Goal: Task Accomplishment & Management: Manage account settings

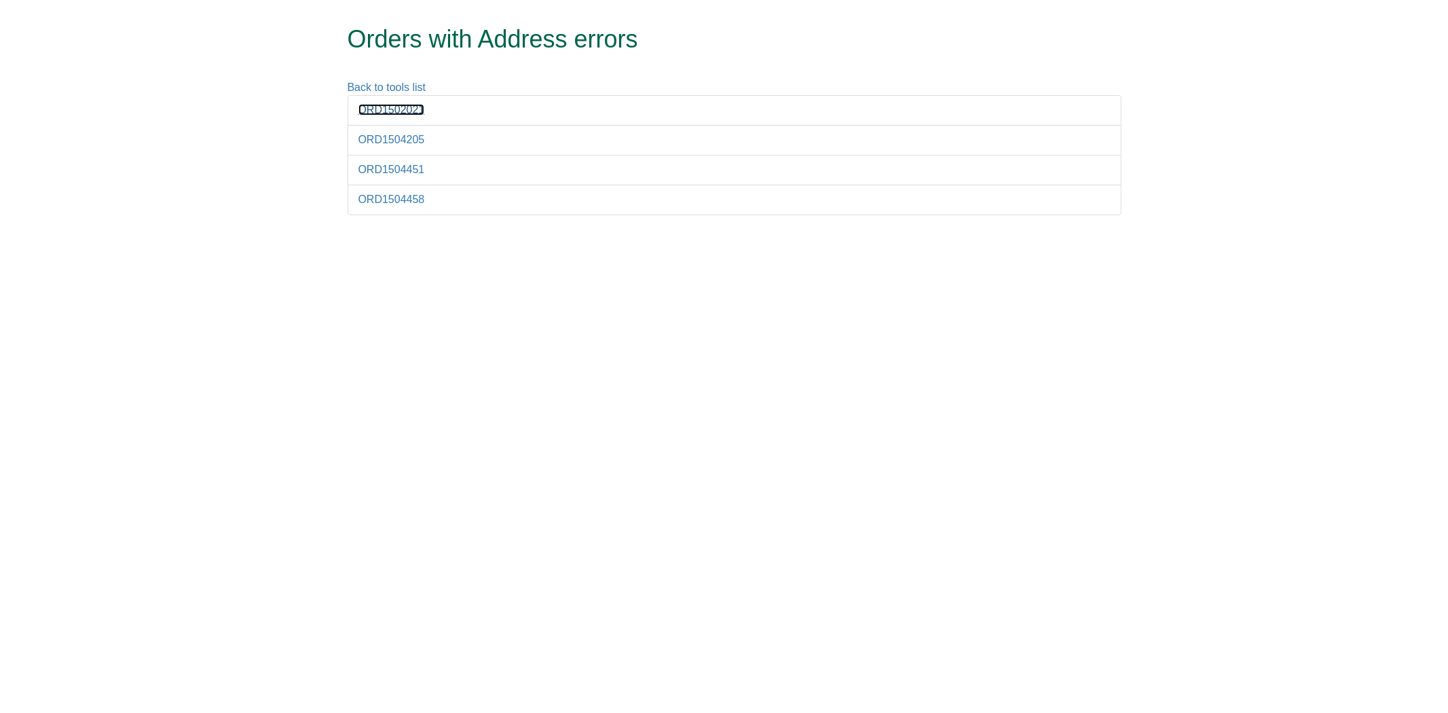
click at [416, 109] on link "ORD1502021" at bounding box center [392, 110] width 67 height 12
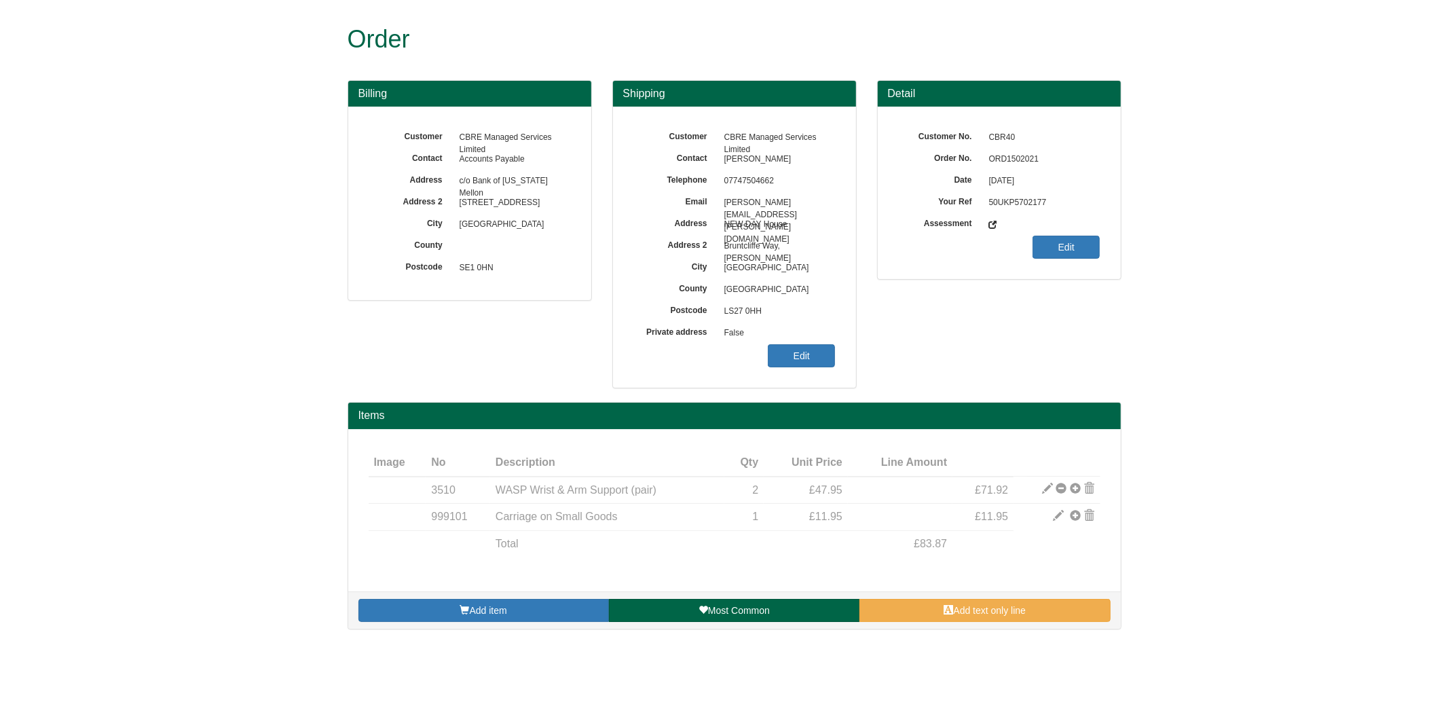
click at [1012, 155] on span "ORD1502021" at bounding box center [1042, 160] width 118 height 22
copy span "ORD1502021"
click at [775, 329] on span "False" at bounding box center [777, 334] width 118 height 22
click at [799, 343] on span "False" at bounding box center [777, 334] width 118 height 22
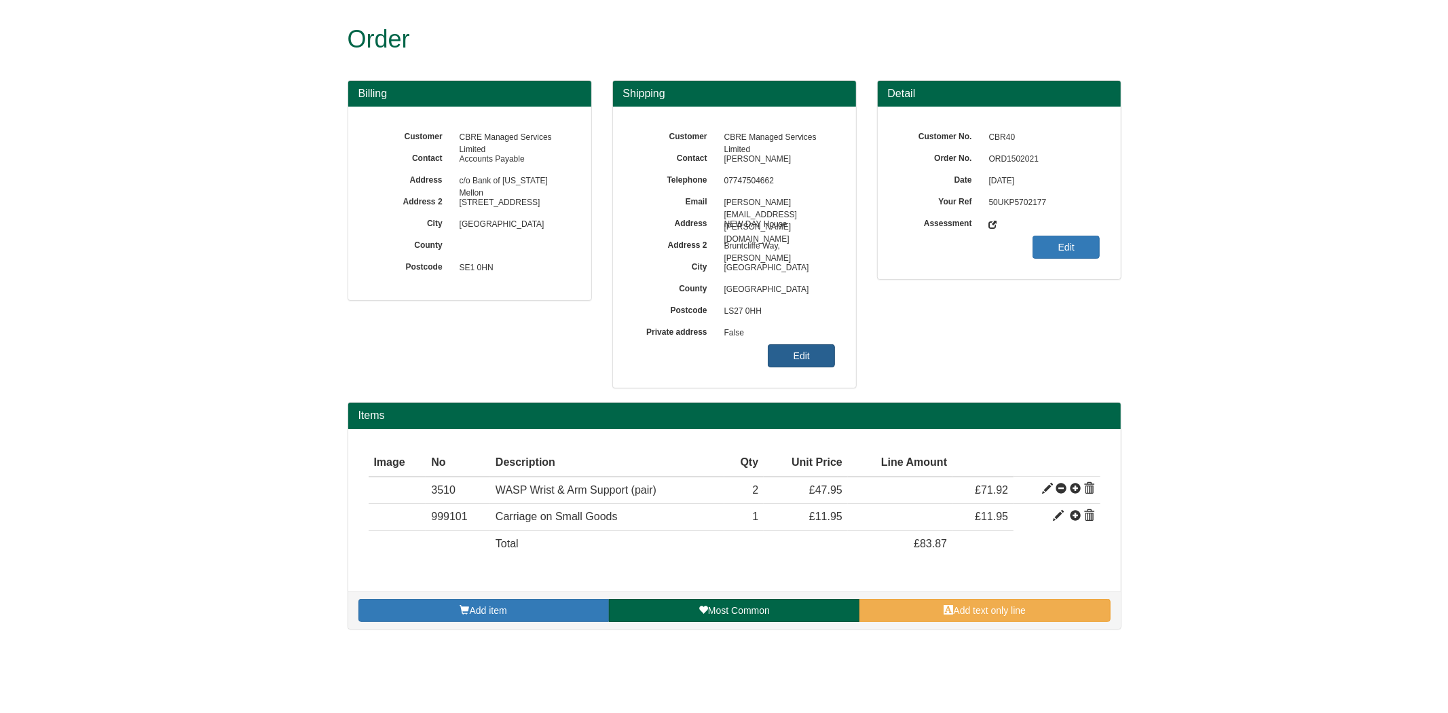
click at [799, 348] on link "Edit" at bounding box center [801, 355] width 67 height 23
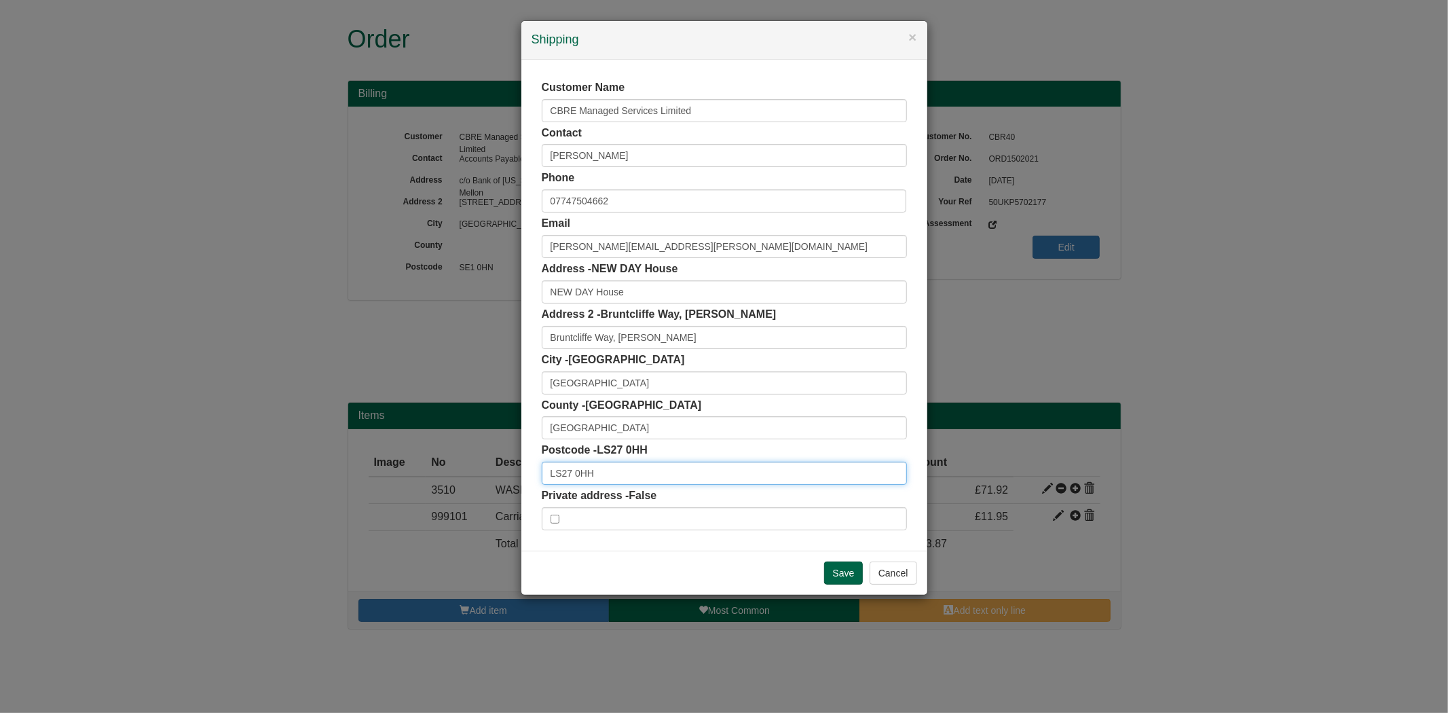
drag, startPoint x: 627, startPoint y: 480, endPoint x: 421, endPoint y: 457, distance: 207.7
click at [420, 464] on div "× Shipping Customer Name CBRE Managed Services Limited Contact Amy Batchelor Ph…" at bounding box center [724, 356] width 1448 height 713
click at [636, 295] on input "NEW DAY House" at bounding box center [724, 291] width 365 height 23
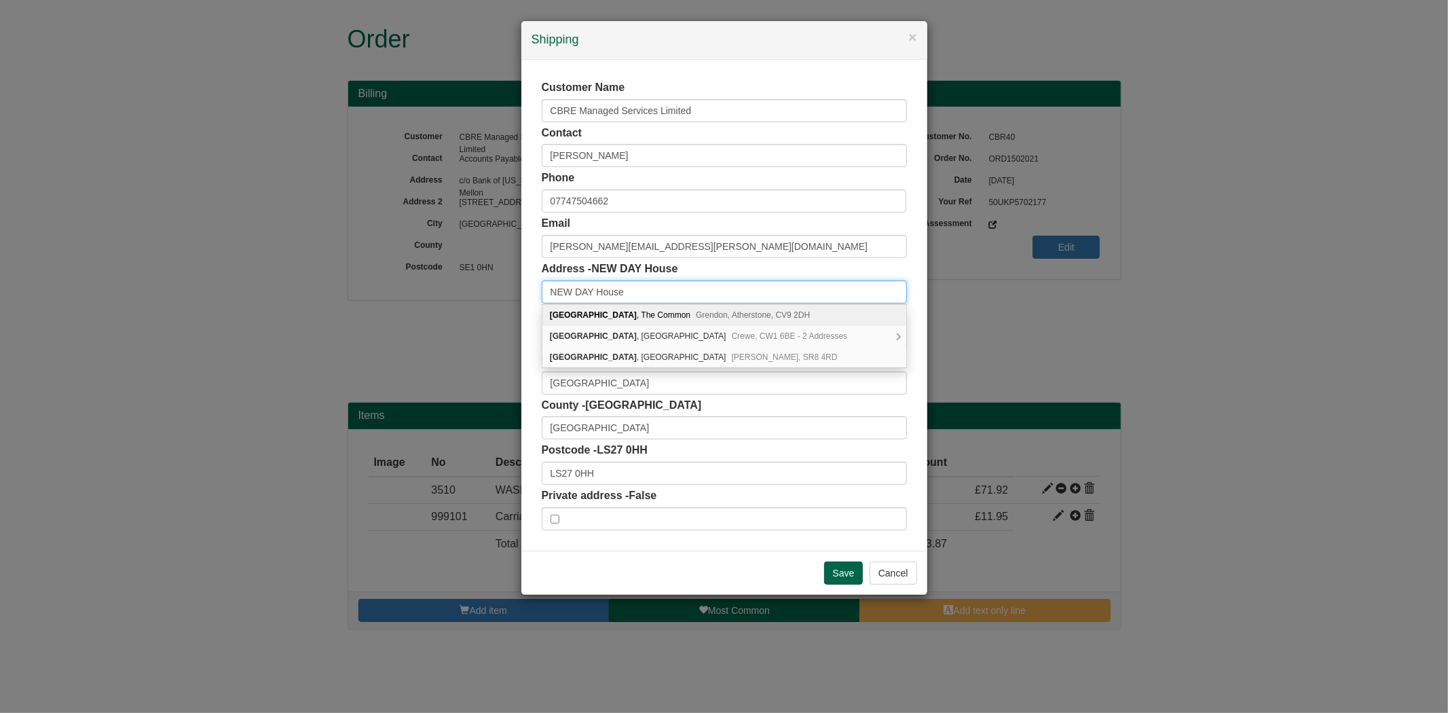
type input "NEW DAY House"
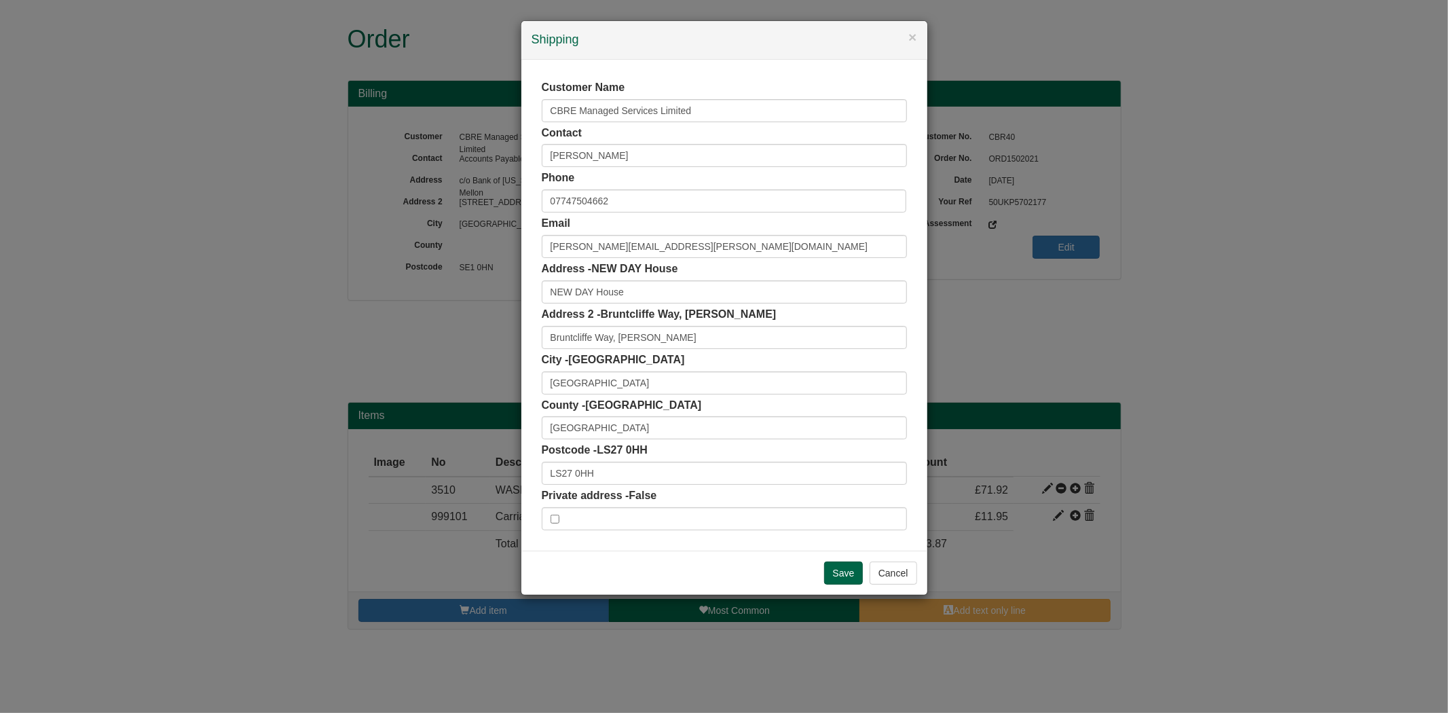
click at [532, 327] on div "Customer Name CBRE Managed Services Limited Contact Amy Batchelor Phone 0774750…" at bounding box center [725, 305] width 406 height 491
drag, startPoint x: 598, startPoint y: 460, endPoint x: 600, endPoint y: 469, distance: 9.9
click at [598, 463] on div "Postcode - LS27 0HH LS27 0HH" at bounding box center [724, 464] width 365 height 42
drag, startPoint x: 602, startPoint y: 472, endPoint x: 491, endPoint y: 464, distance: 110.9
click at [460, 469] on div "× Shipping Customer Name CBRE Managed Services Limited Contact Amy Batchelor Ph…" at bounding box center [724, 356] width 1448 height 713
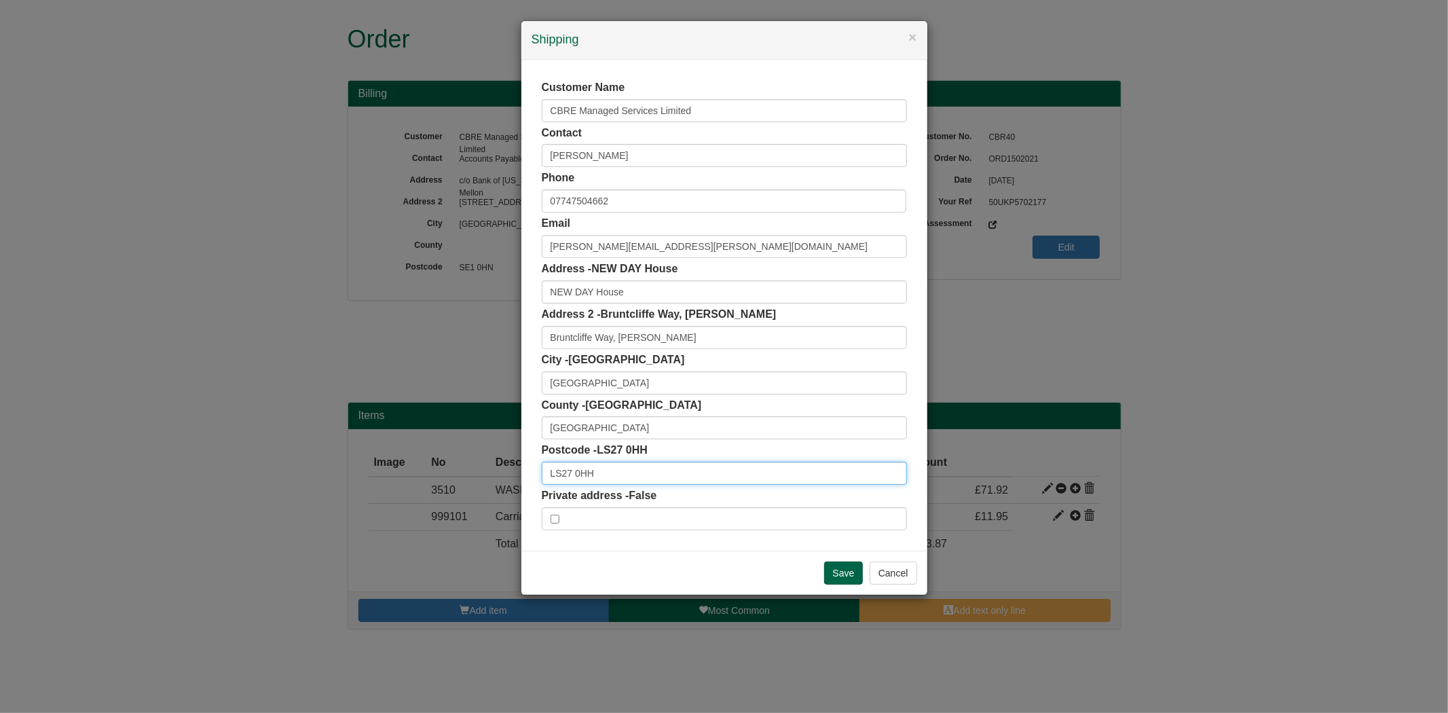
paste input "JG"
type input "LS27 0JG"
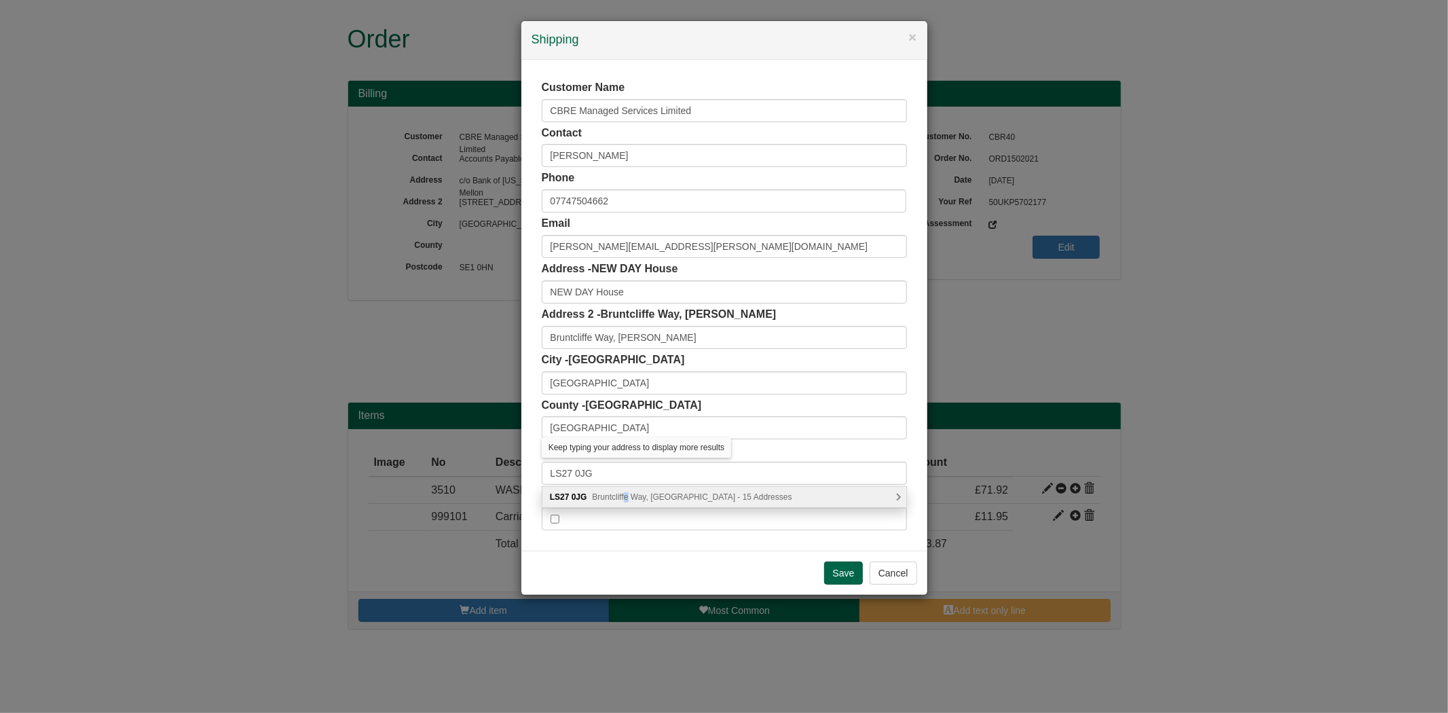
click at [626, 492] on div "LS27 0JG Bruntcliffe Way, Leeds - 15 Addresses" at bounding box center [725, 497] width 364 height 20
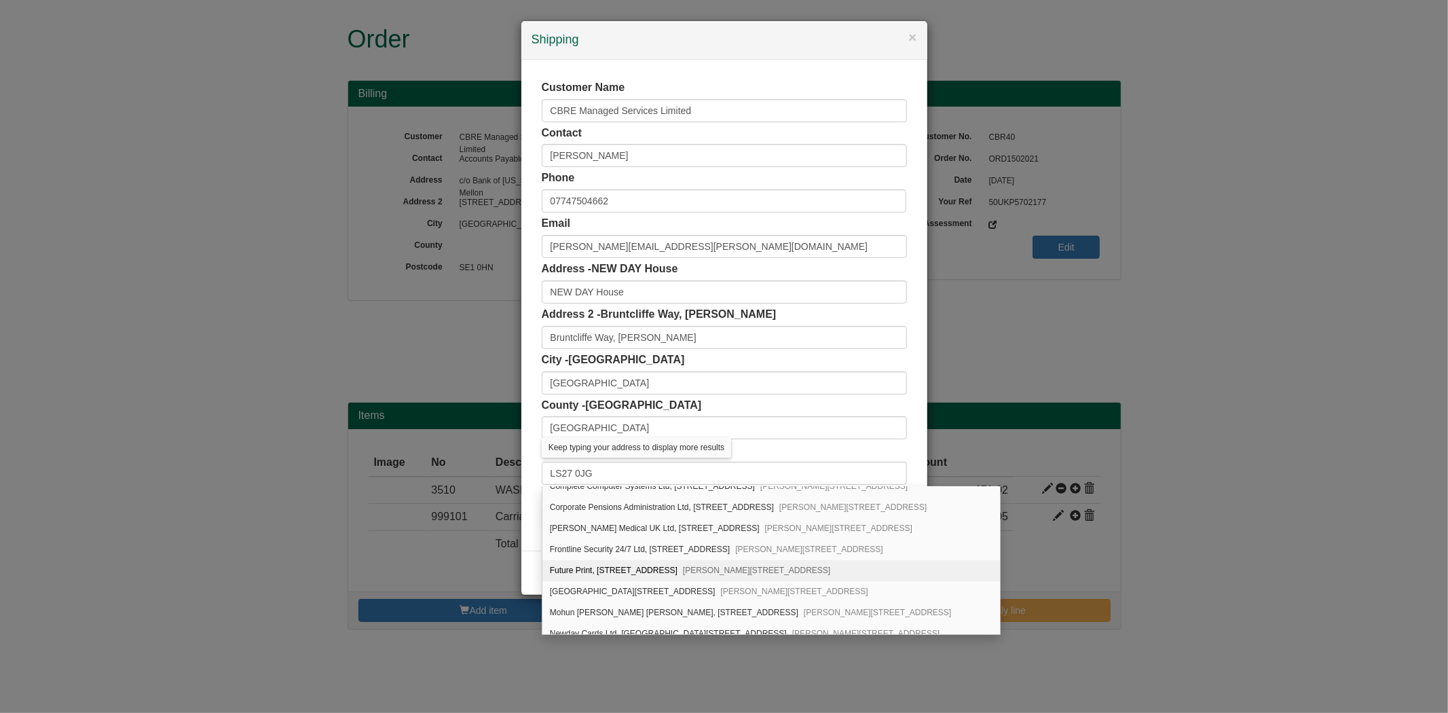
scroll to position [151, 0]
drag, startPoint x: 608, startPoint y: 579, endPoint x: 610, endPoint y: 571, distance: 7.6
click at [609, 579] on div "Newday Cards Ltd, Capital House 1, Bruntcliffe Way Morley, Leeds, LS27 0JG" at bounding box center [772, 578] width 458 height 21
type input "Newday Cards Ltd"
type input "Capital House 1, Bruntcliffe Way, Morley"
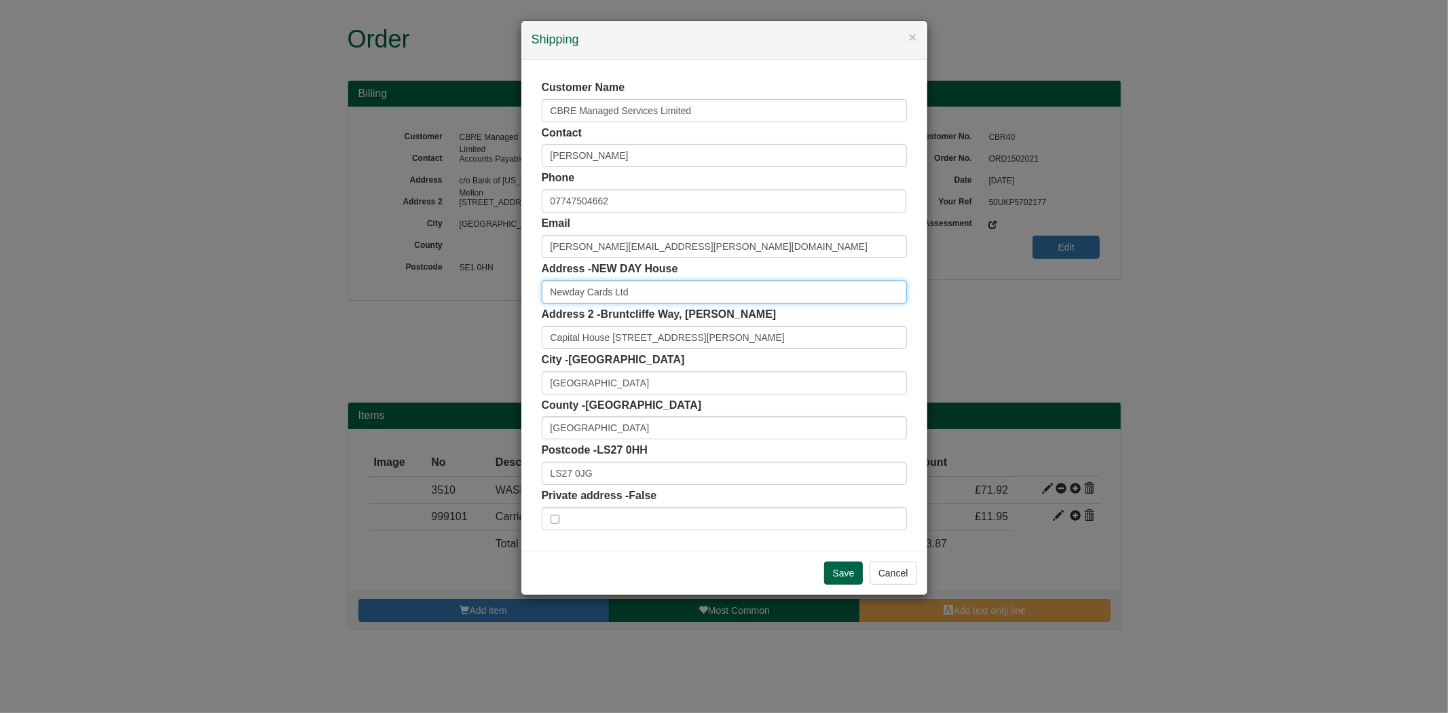
scroll to position [0, 0]
drag, startPoint x: 593, startPoint y: 289, endPoint x: 682, endPoint y: 297, distance: 90.0
click at [682, 297] on input "Newday Cards Ltd" at bounding box center [724, 291] width 365 height 23
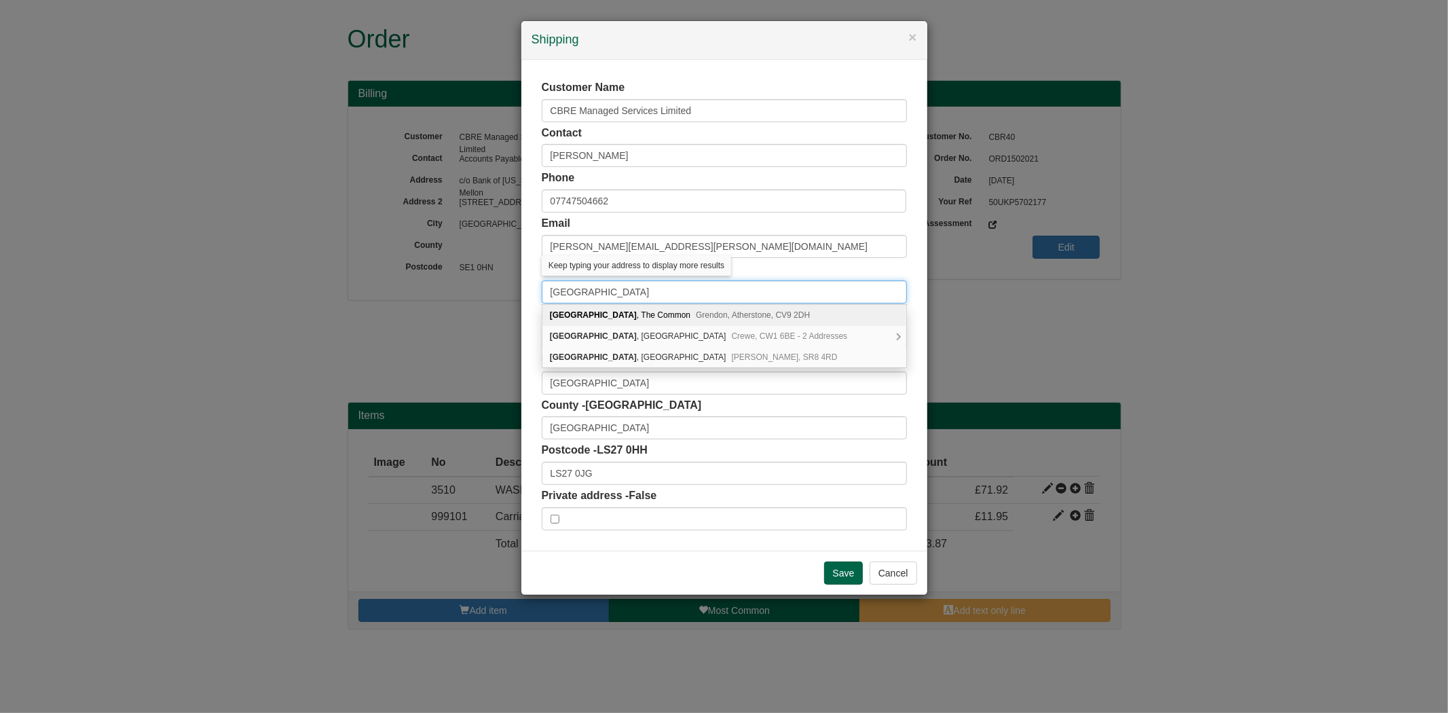
type input "Newday House"
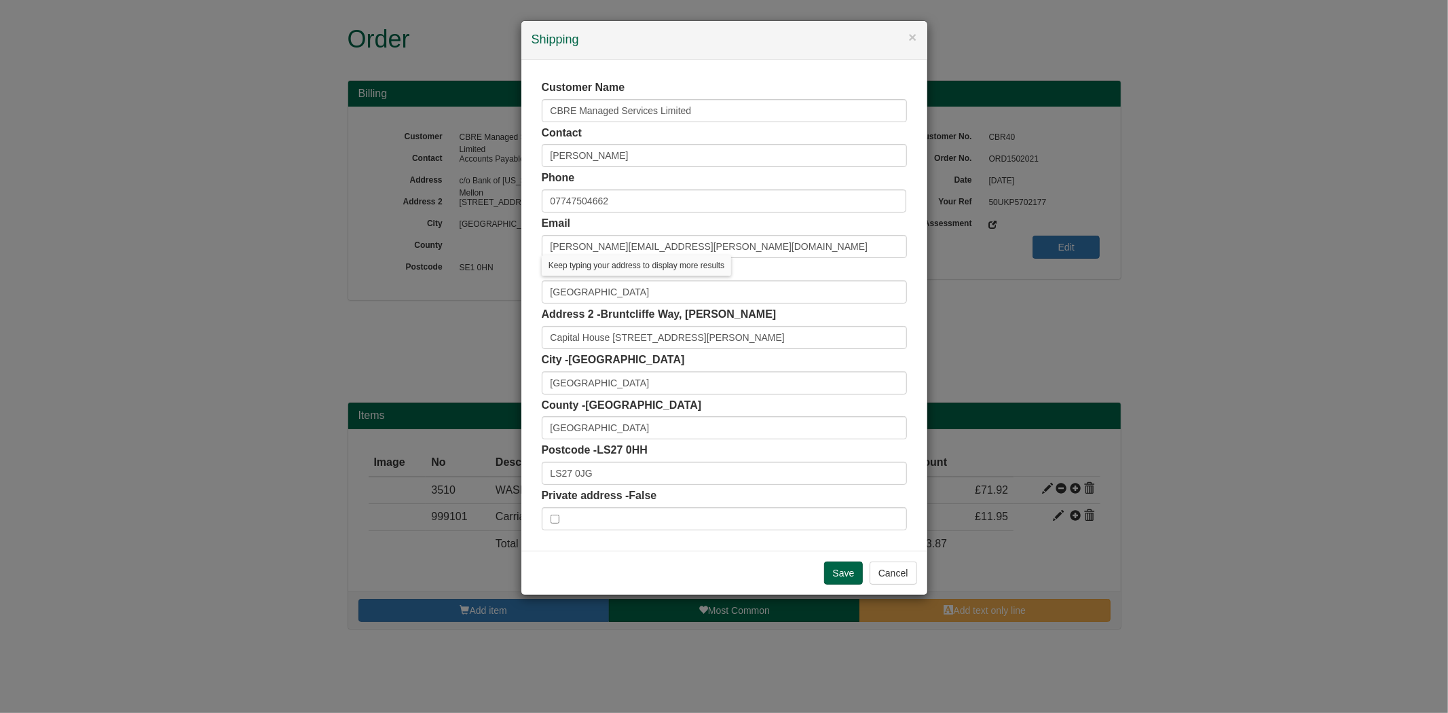
click at [824, 261] on div "Address - NEW DAY House Newday House" at bounding box center [724, 282] width 365 height 42
click at [836, 581] on input "Save" at bounding box center [843, 573] width 39 height 23
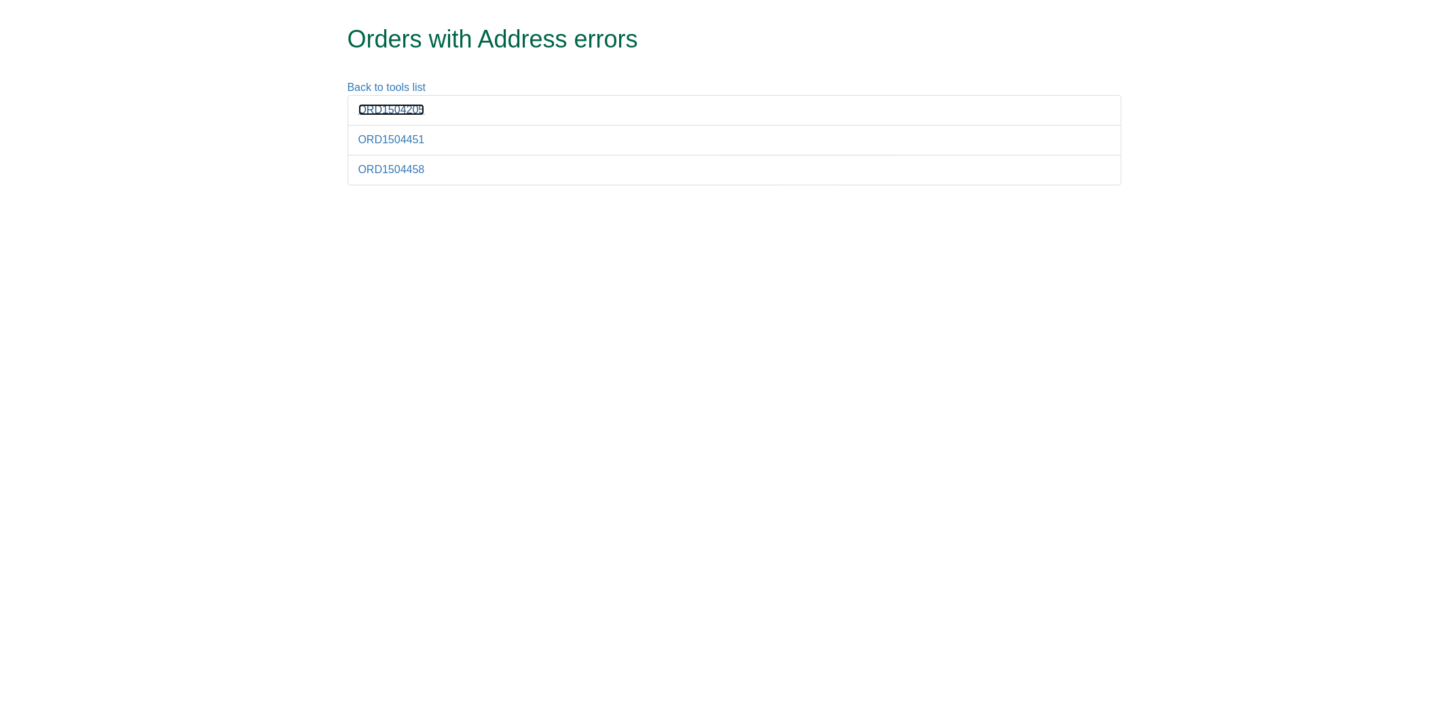
click at [405, 111] on link "ORD1504205" at bounding box center [392, 110] width 67 height 12
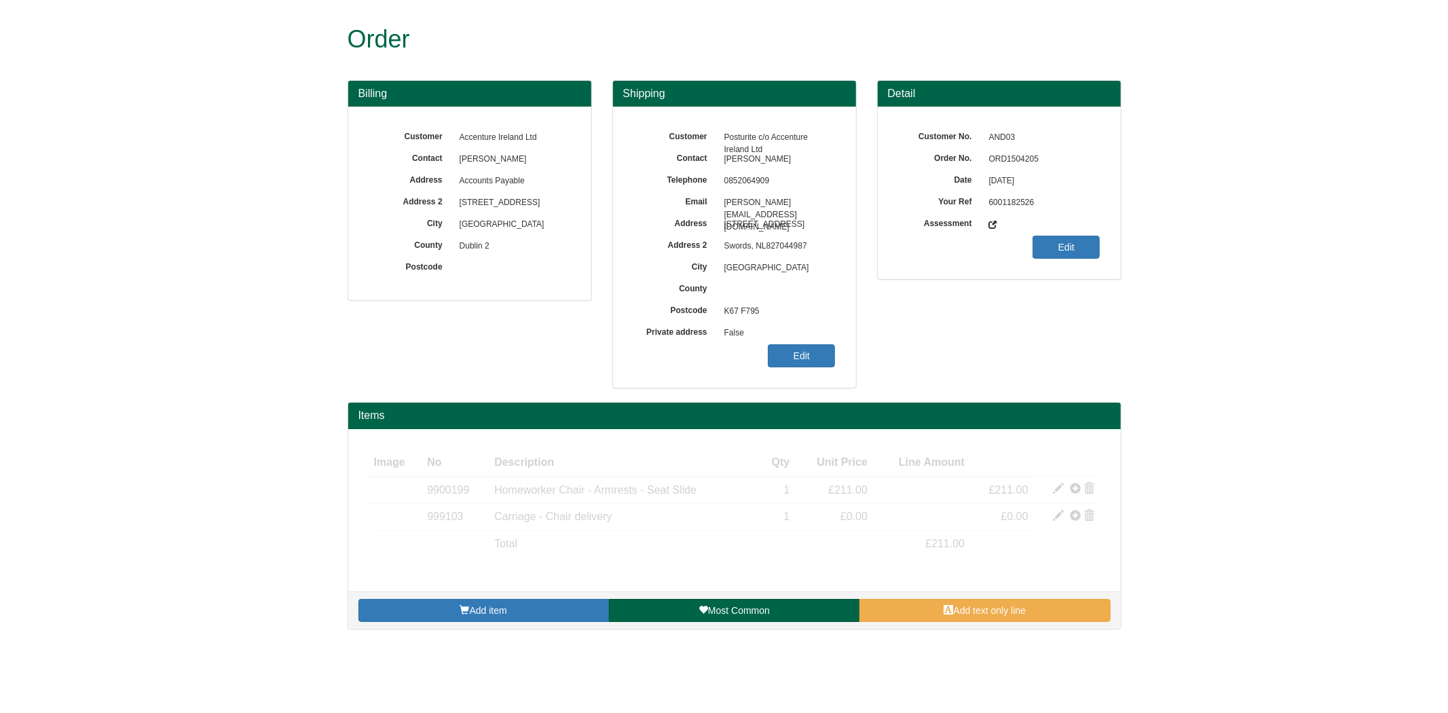
click at [1003, 159] on span "ORD1504205" at bounding box center [1042, 160] width 118 height 22
copy span "ORD1504205"
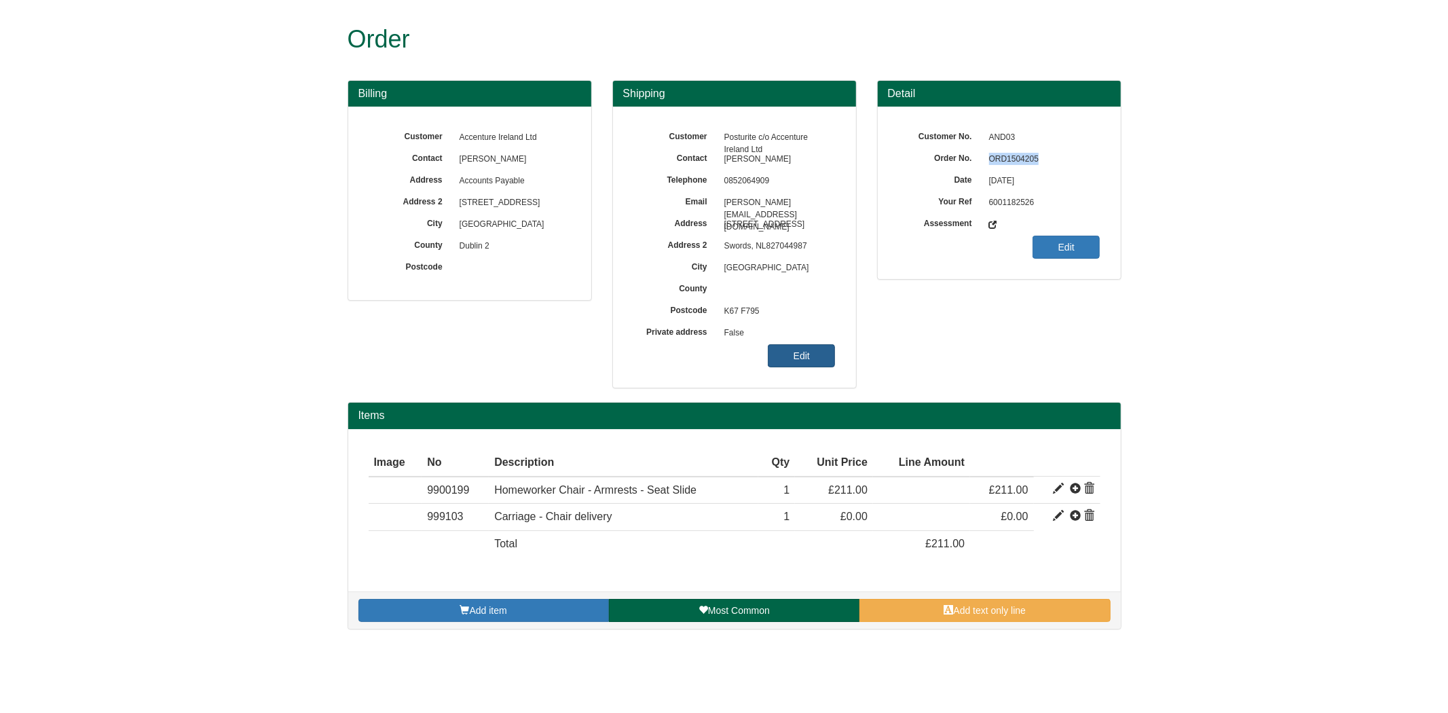
click at [799, 352] on link "Edit" at bounding box center [801, 355] width 67 height 23
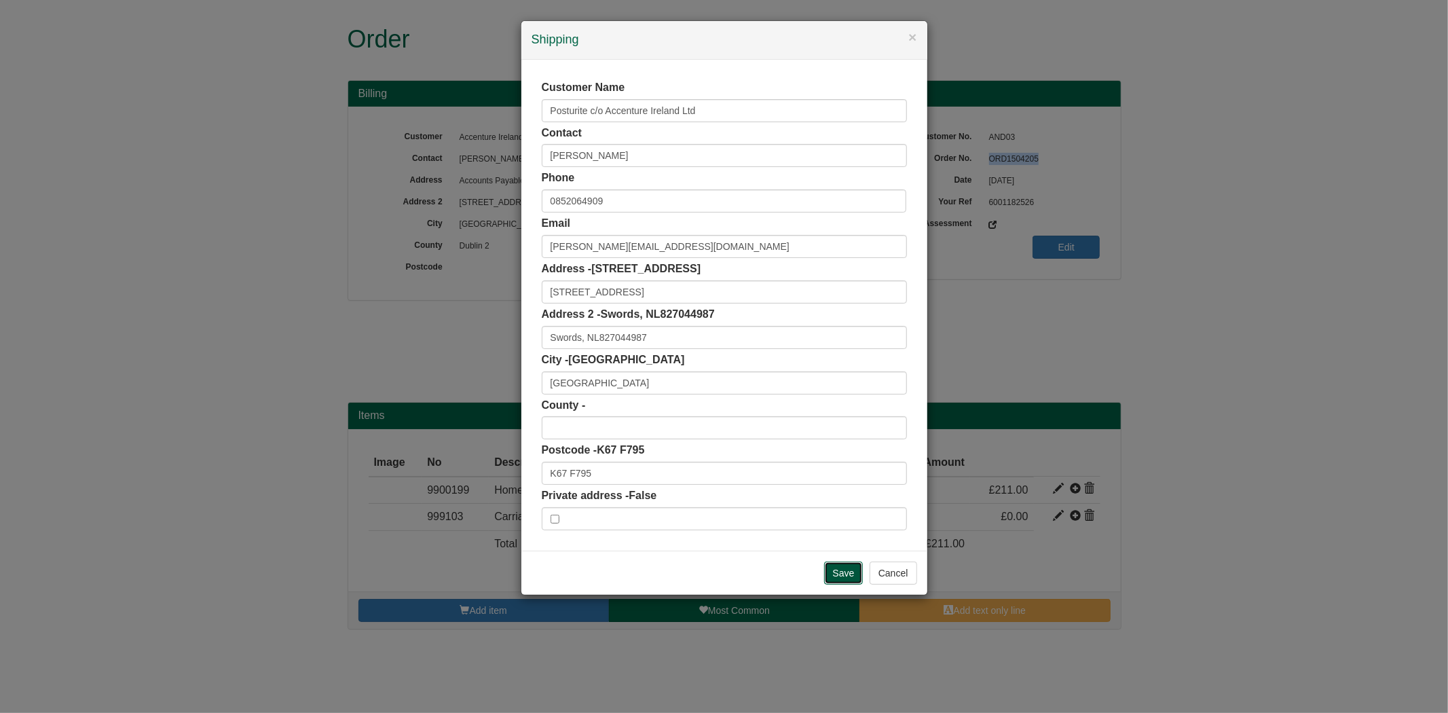
click at [850, 565] on input "Save" at bounding box center [843, 573] width 39 height 23
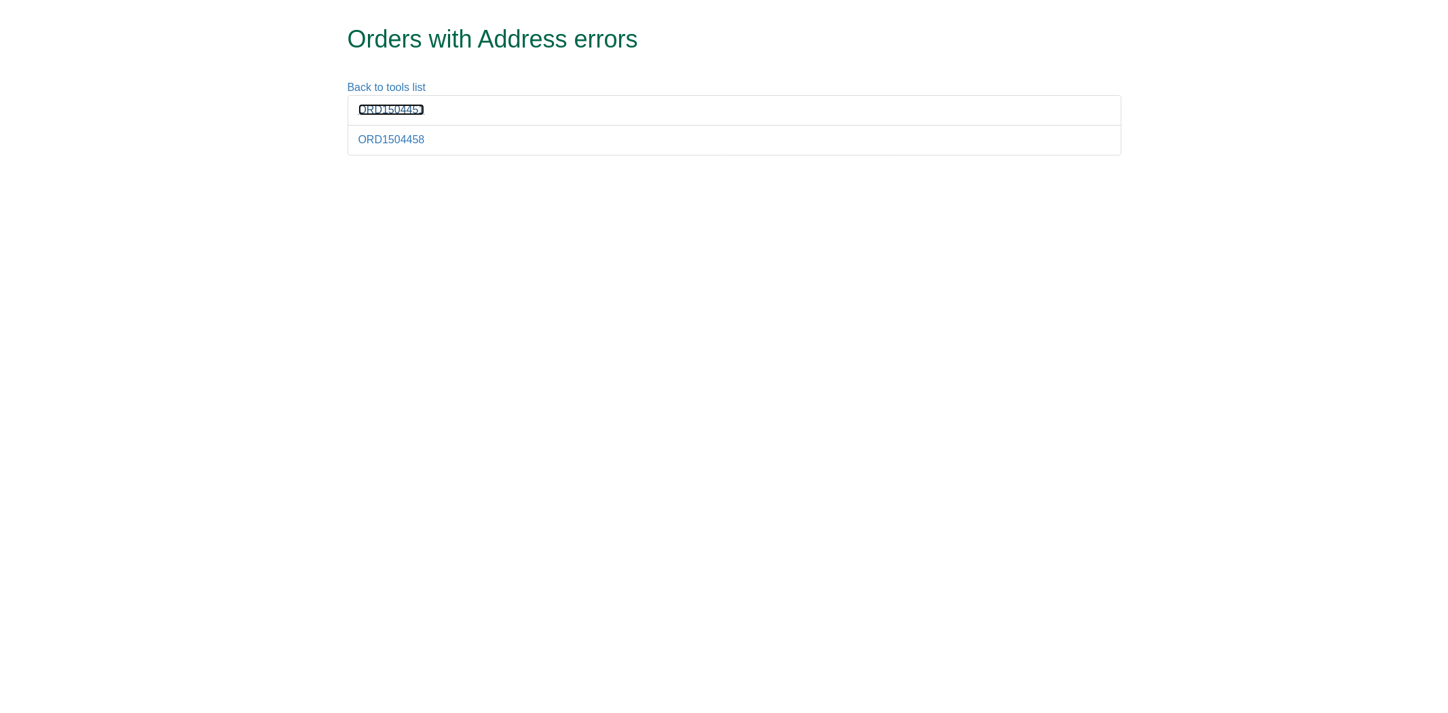
click at [405, 114] on link "ORD1504451" at bounding box center [392, 110] width 67 height 12
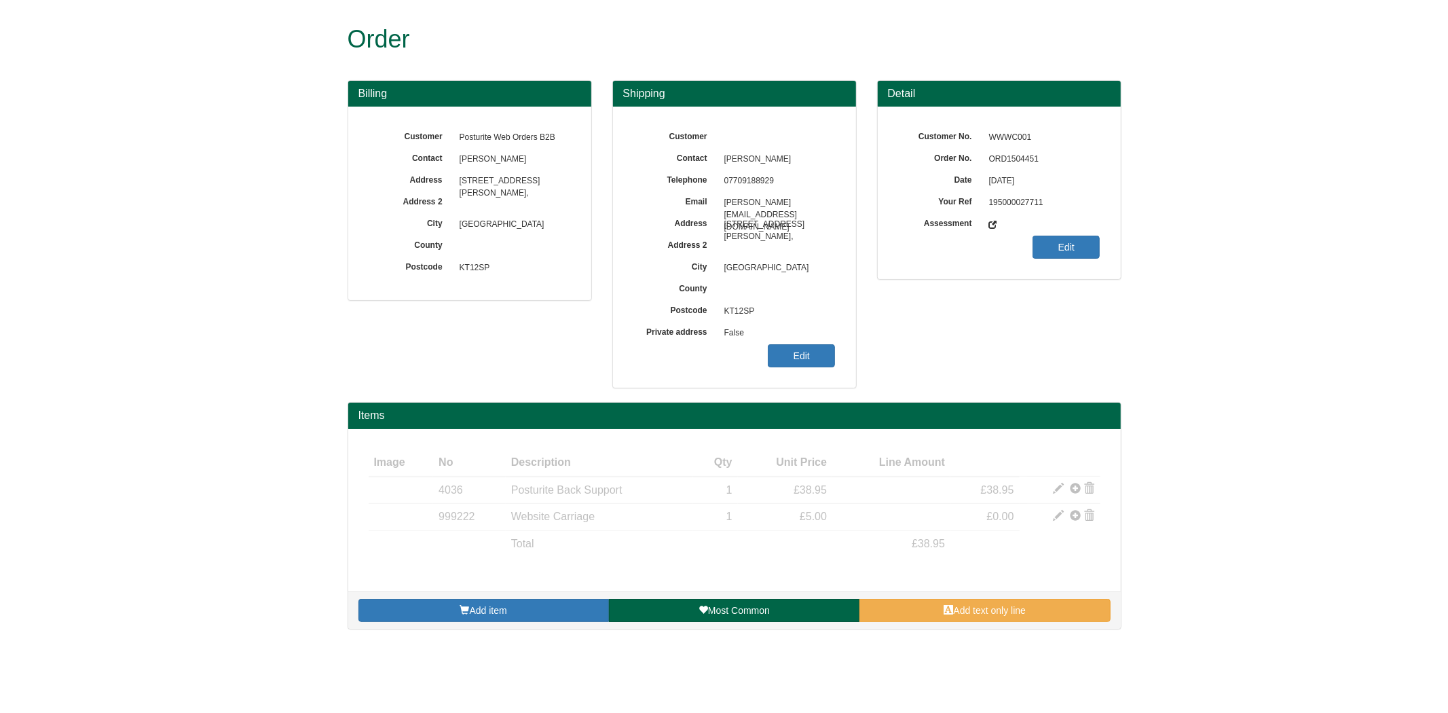
click at [1014, 160] on span "ORD1504451" at bounding box center [1042, 160] width 118 height 22
copy span "ORD1504451"
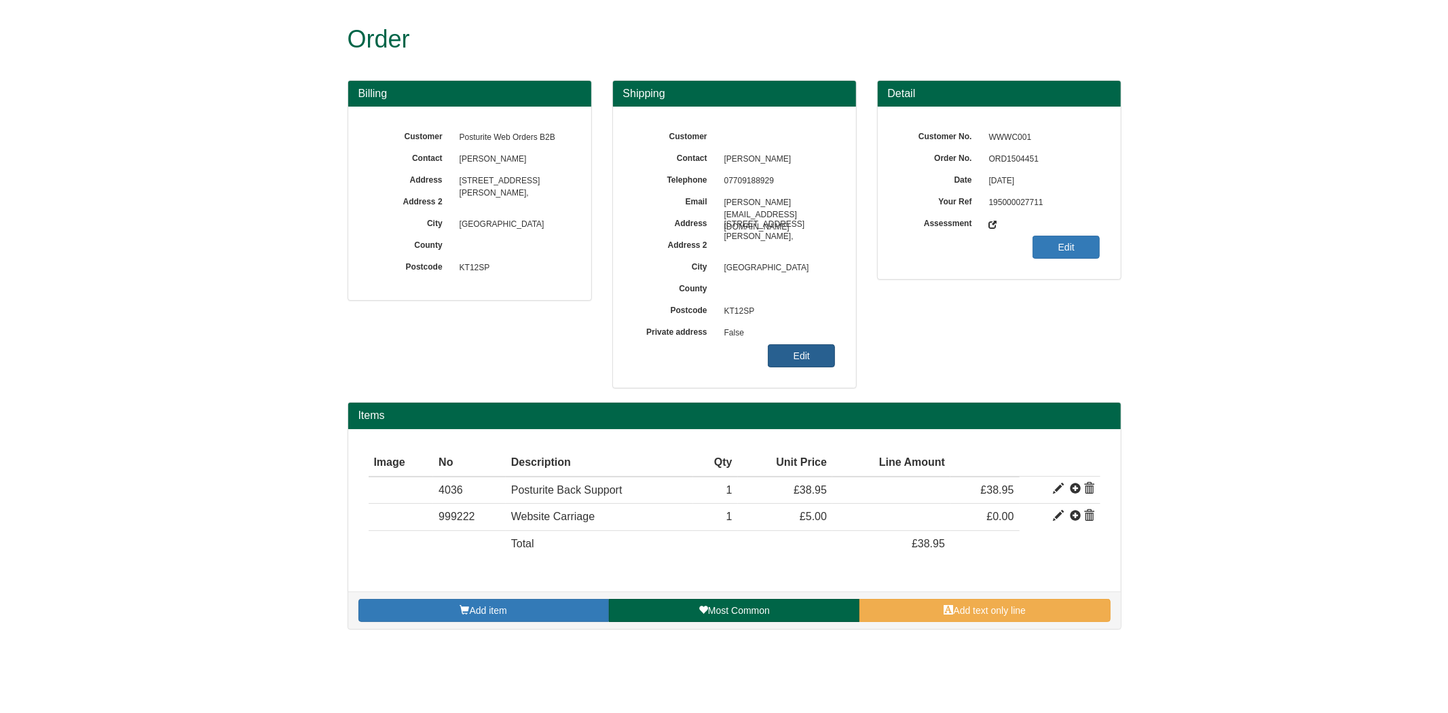
click at [817, 348] on div "Customer Contact Alison Hipkiss Telephone 07709188929 Email lydia.storrmeddings…" at bounding box center [734, 247] width 243 height 281
click at [817, 349] on link "Edit" at bounding box center [801, 355] width 67 height 23
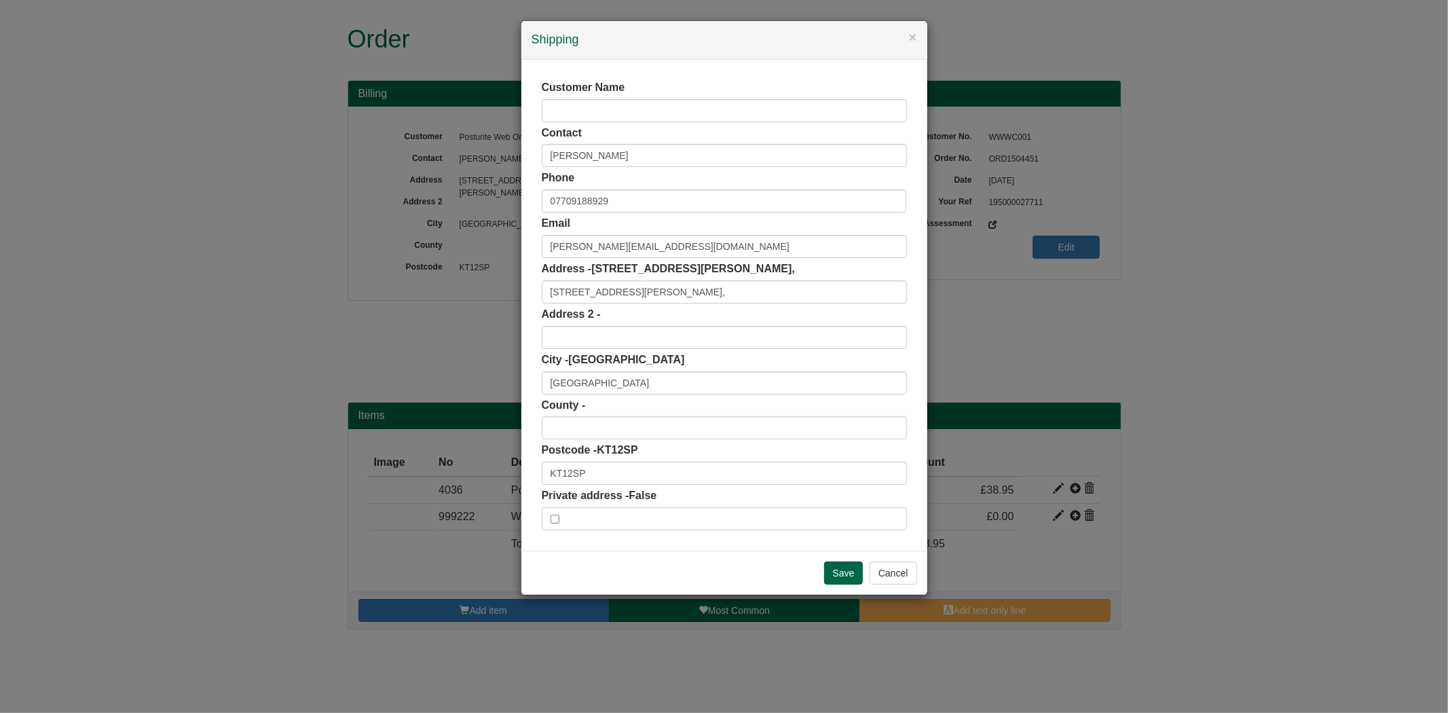
drag, startPoint x: 572, startPoint y: 459, endPoint x: 448, endPoint y: 483, distance: 126.5
click at [448, 483] on div "× Shipping Customer Name Contact Alison Hipkiss Phone 07709188929 Email lydia.s…" at bounding box center [724, 356] width 1448 height 713
click at [567, 474] on input "KT12SP" at bounding box center [724, 473] width 365 height 23
drag, startPoint x: 606, startPoint y: 476, endPoint x: 473, endPoint y: 477, distance: 133.1
click at [473, 477] on div "× Shipping Customer Name Contact Alison Hipkiss Phone 07709188929 Email lydia.s…" at bounding box center [724, 356] width 1448 height 713
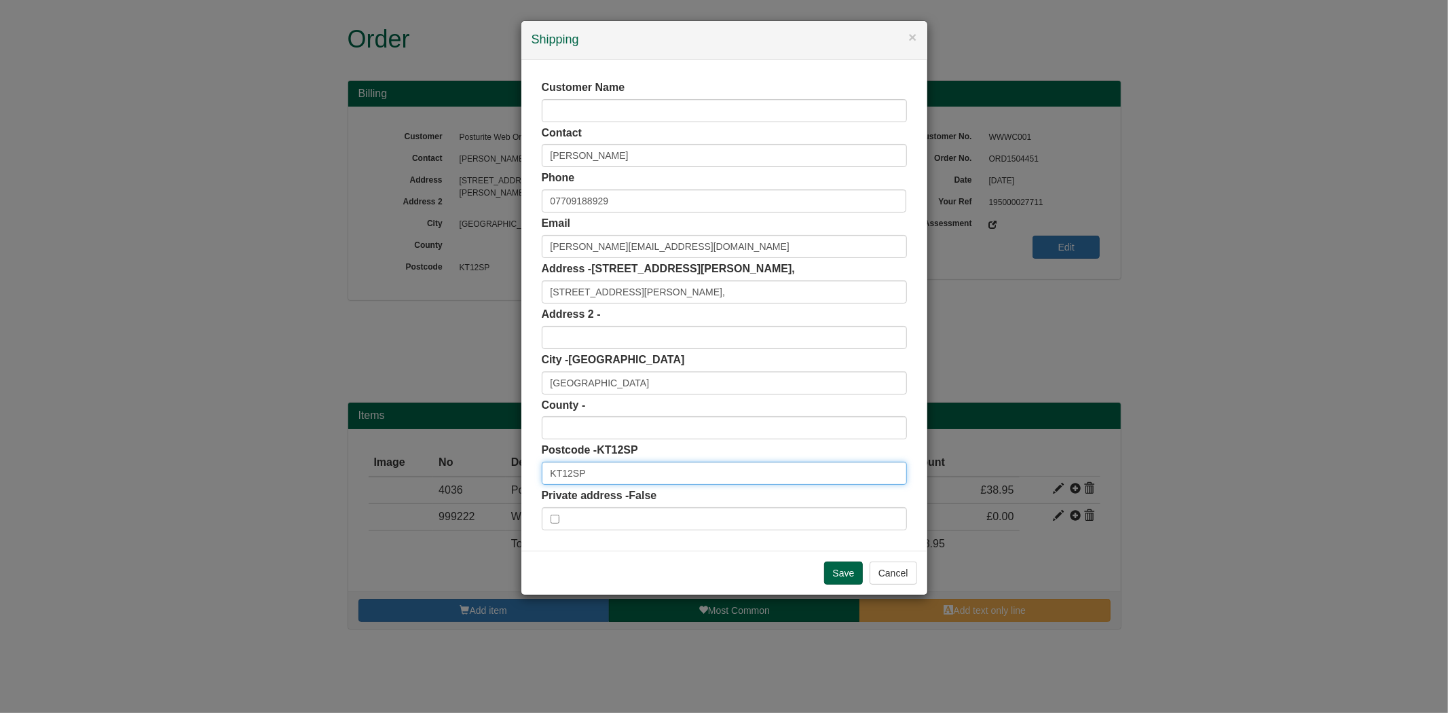
paste input "text"
click at [568, 475] on input "KT12SP" at bounding box center [724, 473] width 365 height 23
type input "KT1 2SP"
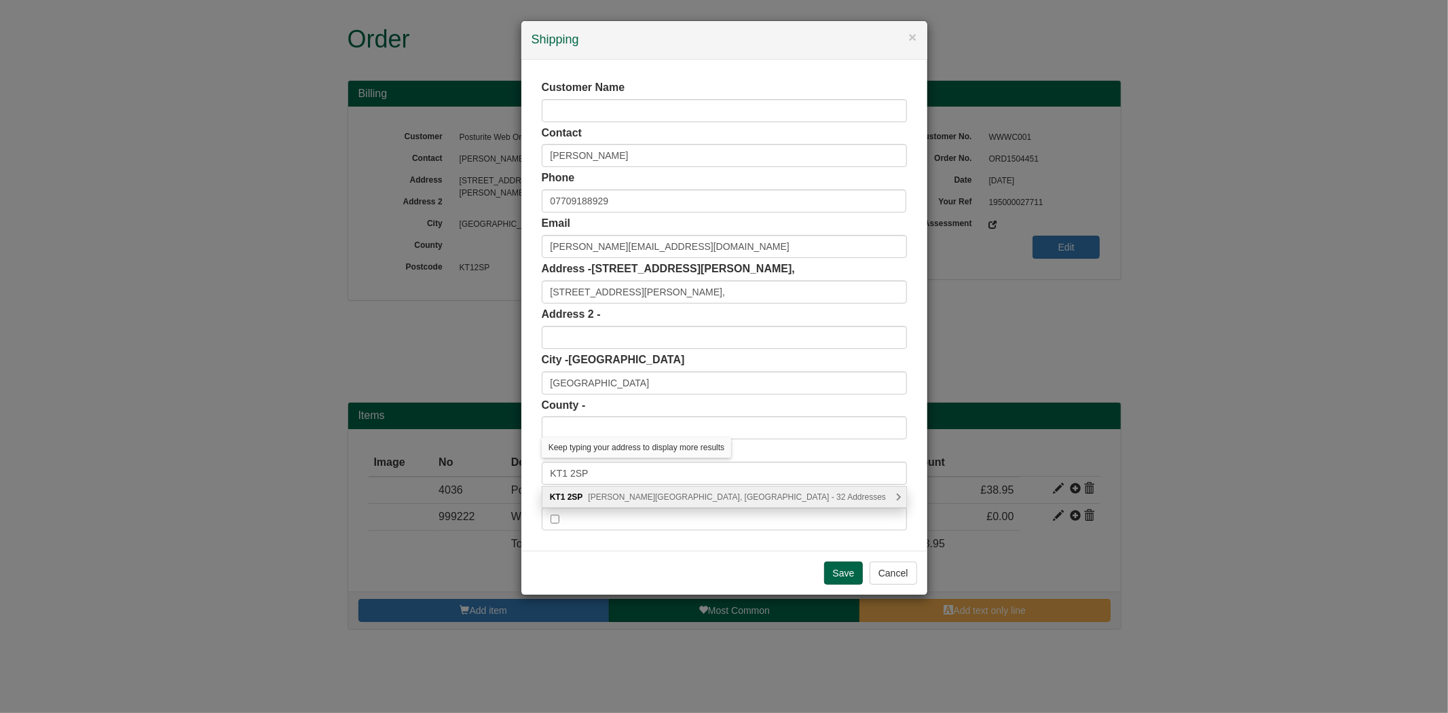
click at [579, 503] on div "KT1 2SP Herbert Road, Kingston upon Thames - 32 Addresses" at bounding box center [725, 497] width 364 height 20
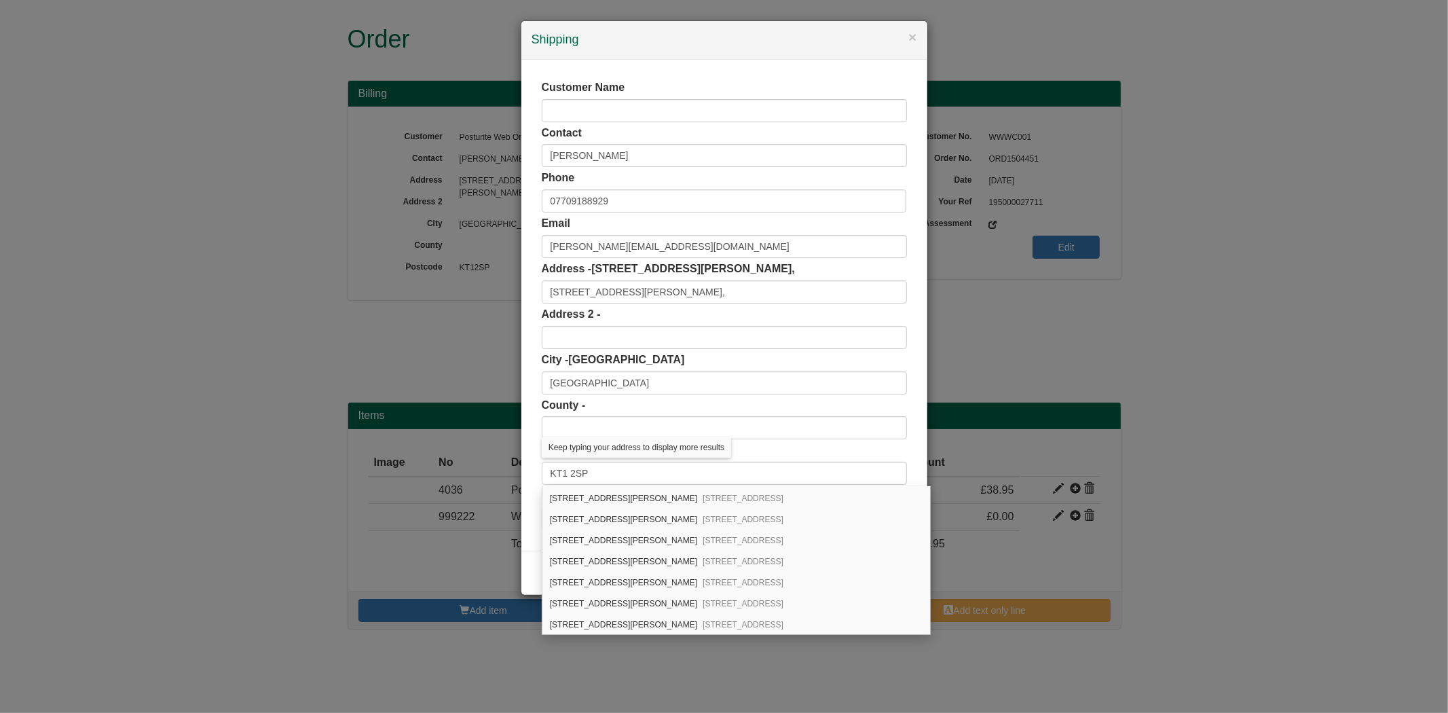
scroll to position [377, 0]
click at [579, 505] on div "18 Herbert Road Kingston upon Thames, KT1 2SP" at bounding box center [737, 499] width 388 height 21
type input "18 Herbert Road"
type input "Kingston upon Thames"
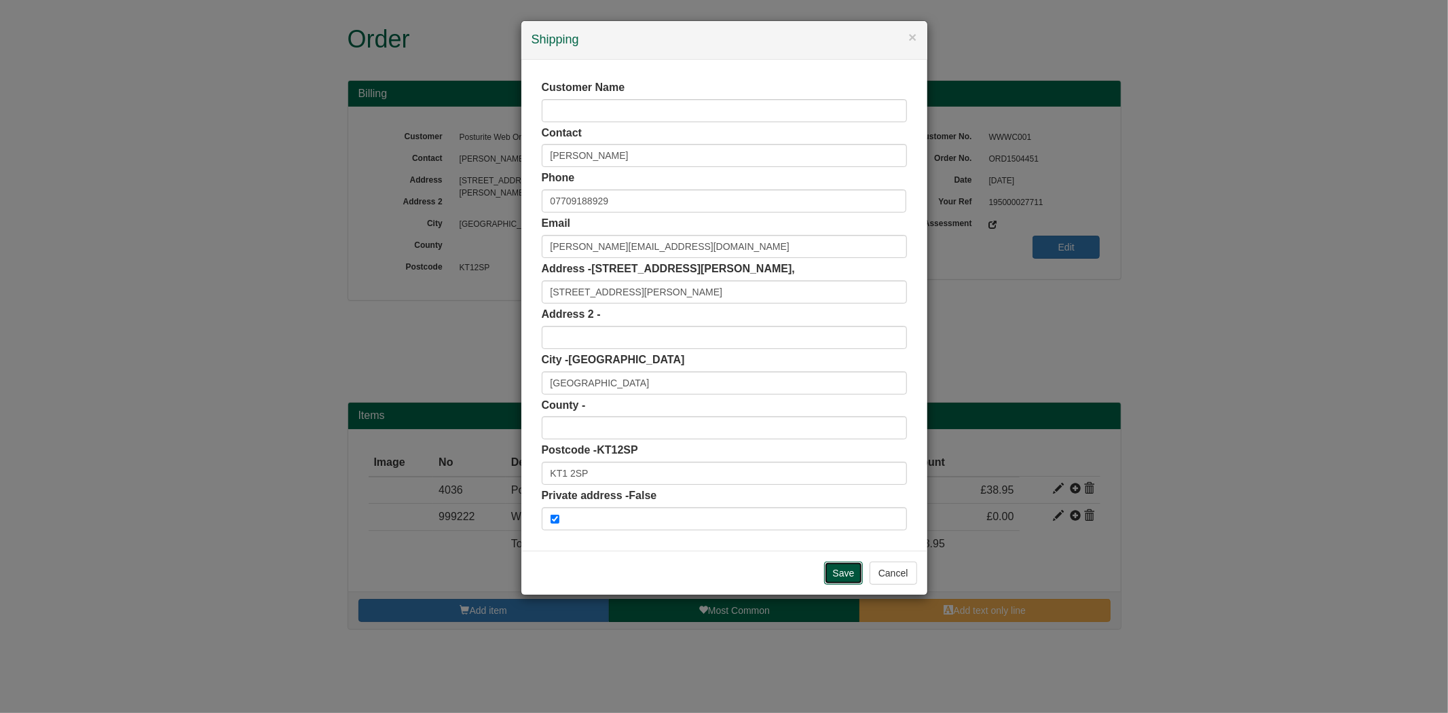
click at [843, 577] on input "Save" at bounding box center [843, 573] width 39 height 23
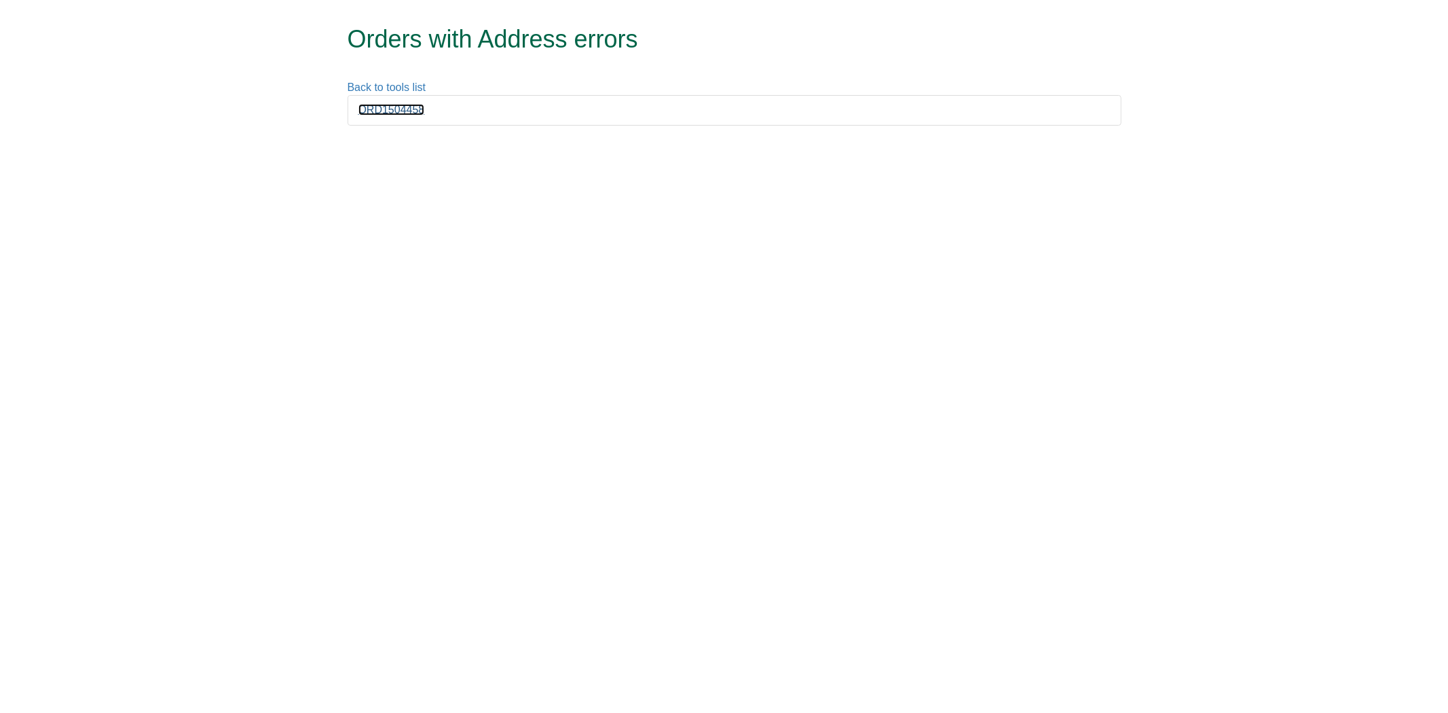
click at [395, 111] on link "ORD1504458" at bounding box center [392, 110] width 67 height 12
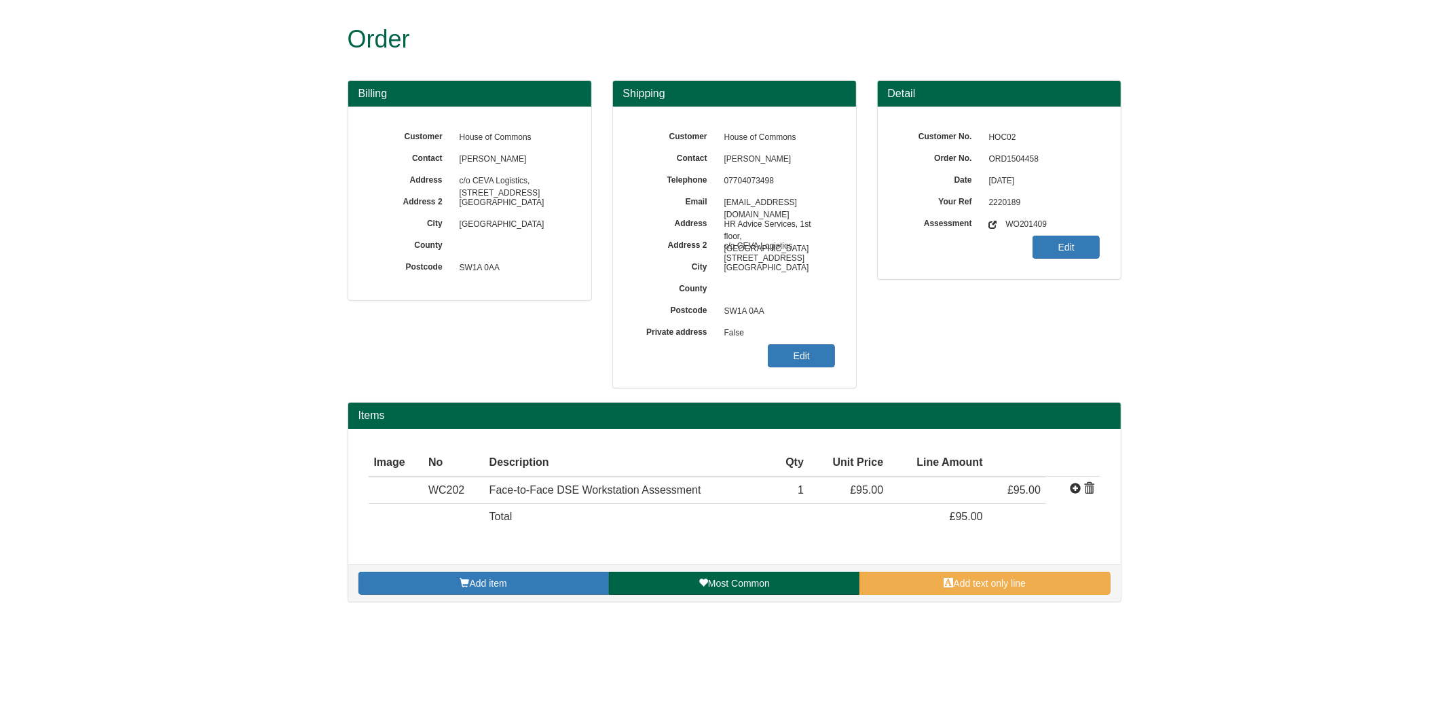
click at [1006, 158] on span "ORD1504458" at bounding box center [1042, 160] width 118 height 22
copy span "ORD1504458"
